Goal: Use online tool/utility: Utilize a website feature to perform a specific function

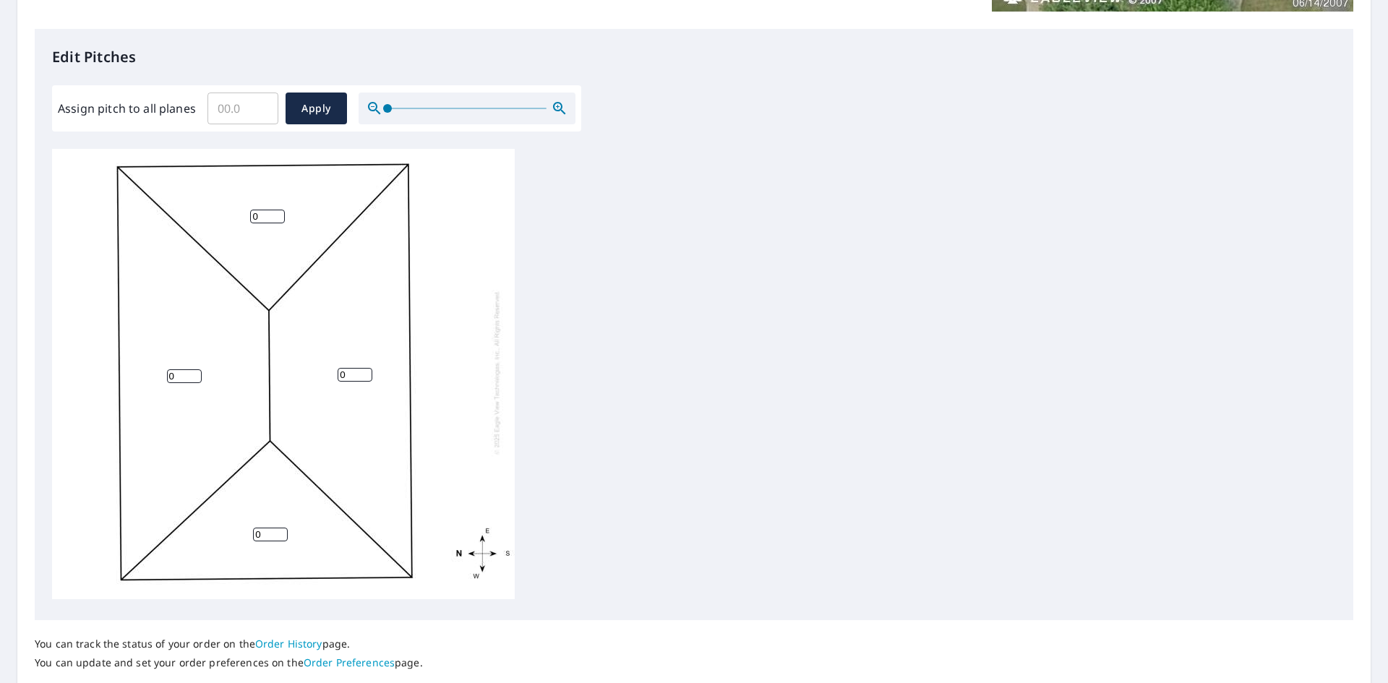
scroll to position [362, 0]
click at [226, 106] on input "Assign pitch to all planes" at bounding box center [243, 106] width 71 height 40
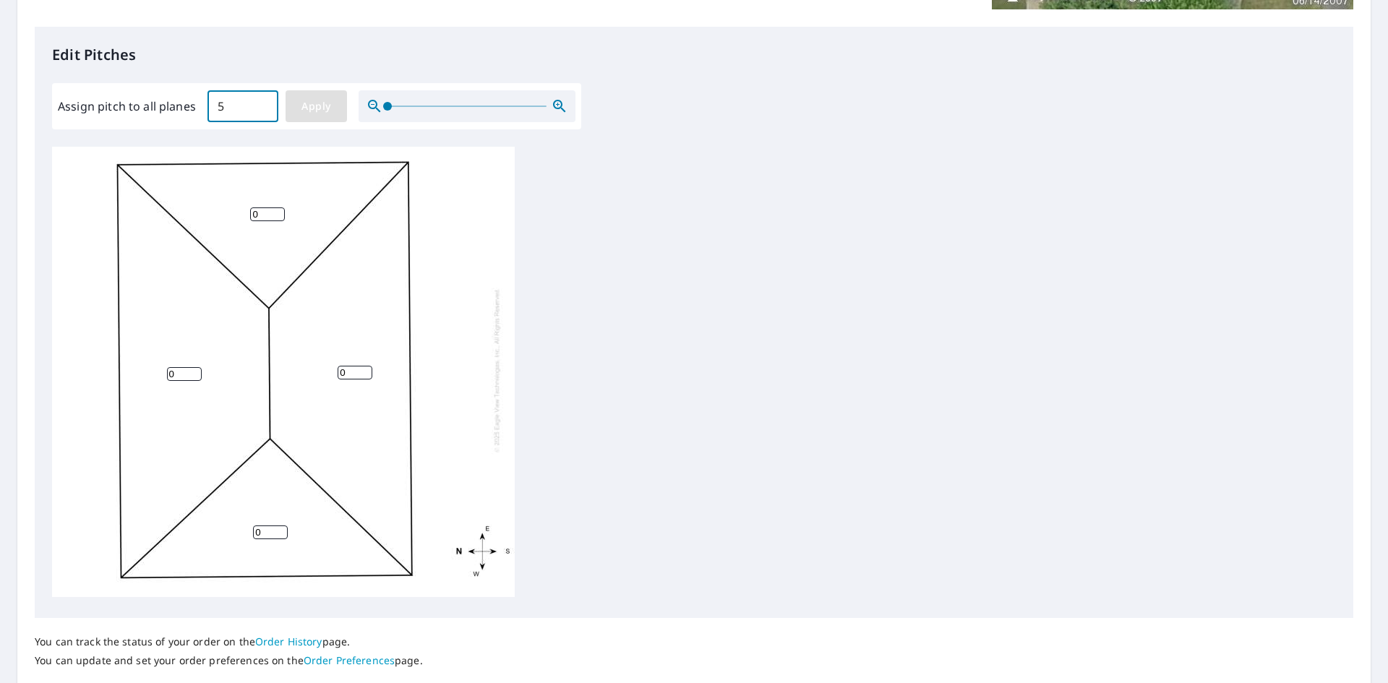
type input "5"
click at [333, 113] on span "Apply" at bounding box center [316, 107] width 38 height 18
type input "5"
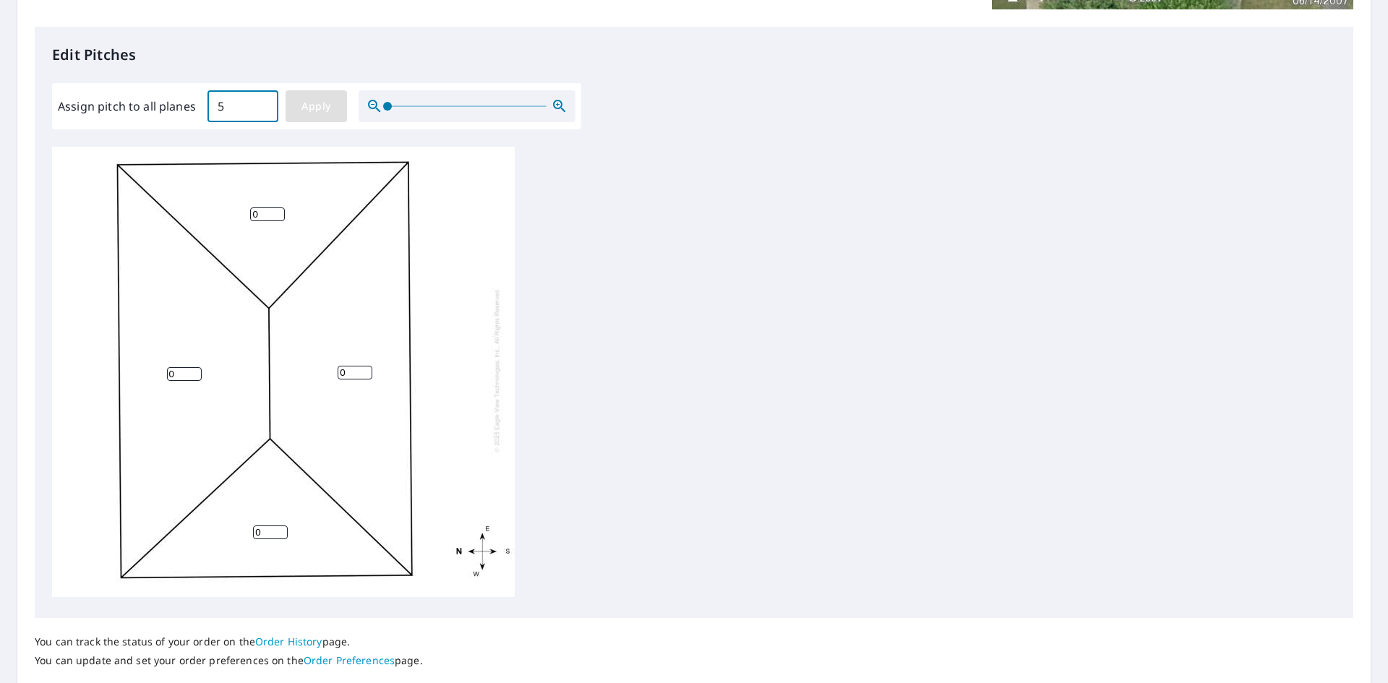
type input "5"
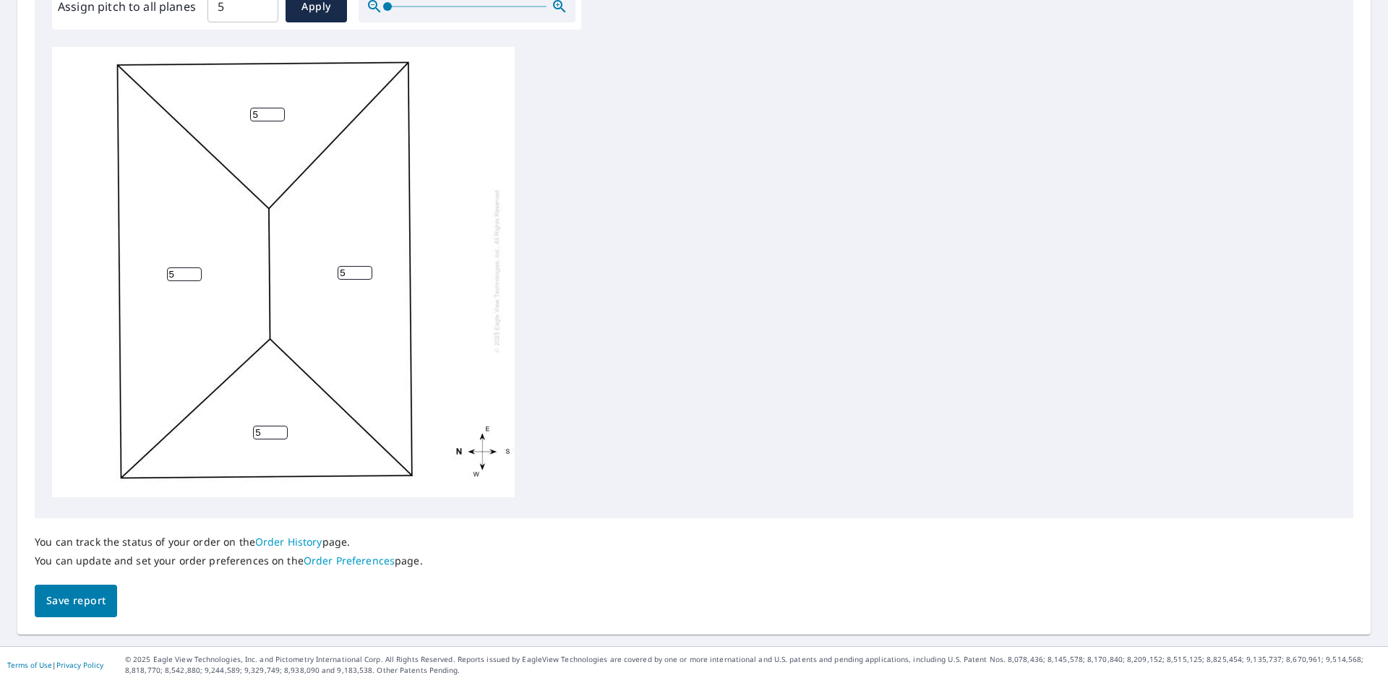
click at [101, 594] on span "Save report" at bounding box center [75, 601] width 59 height 18
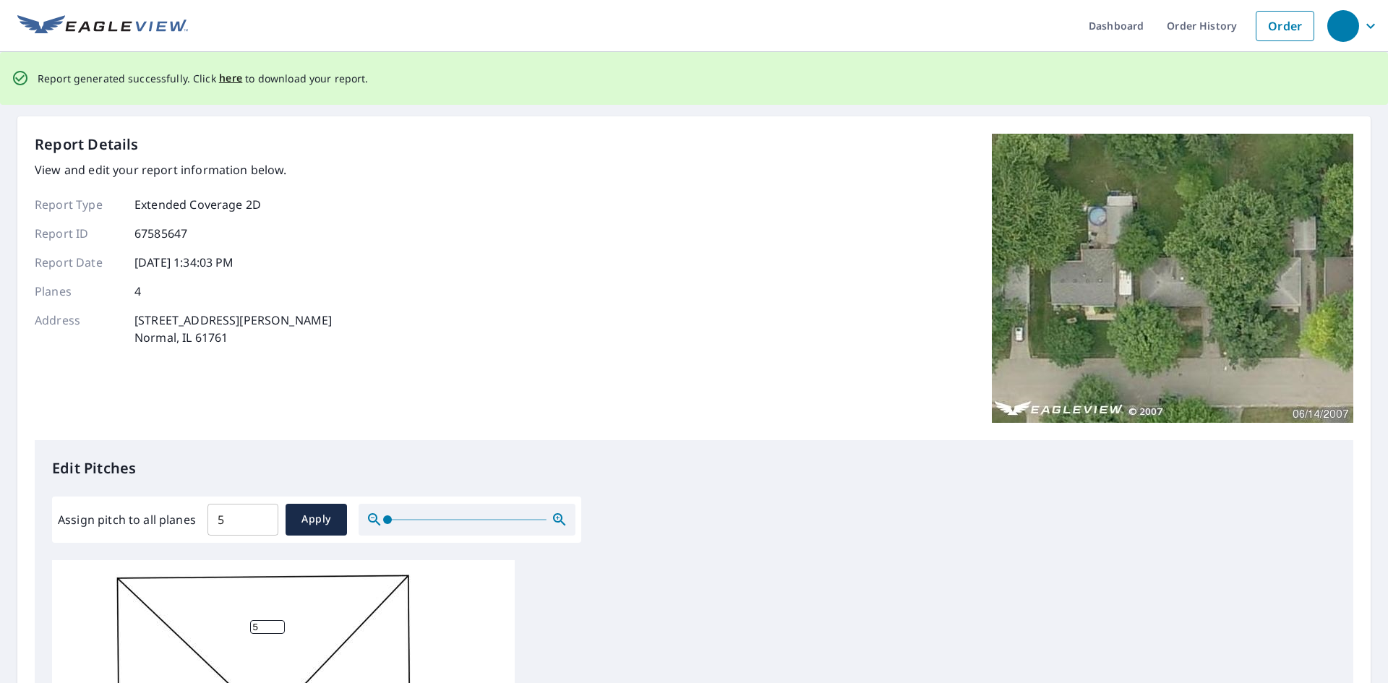
scroll to position [0, 0]
click at [229, 76] on span "here" at bounding box center [231, 79] width 24 height 18
